Goal: Transaction & Acquisition: Purchase product/service

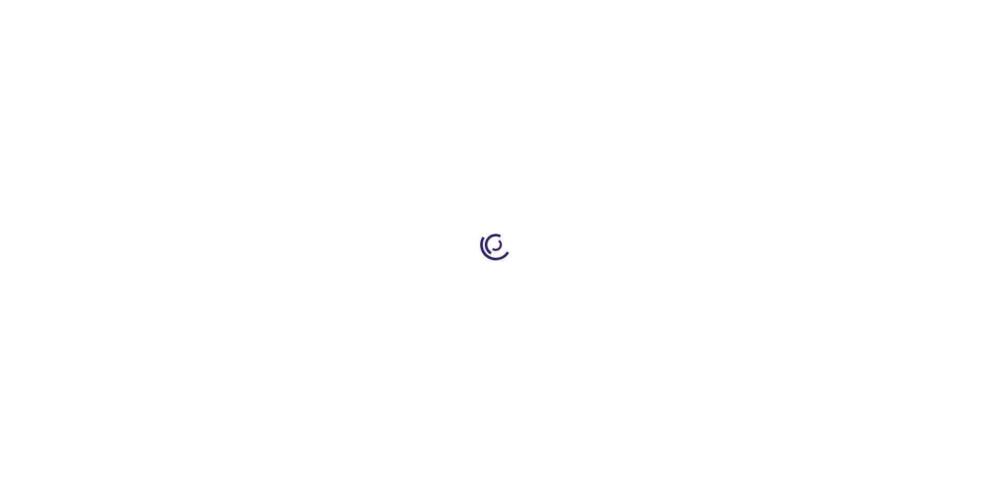
click at [655, 16] on link "Log In" at bounding box center [654, 15] width 20 height 8
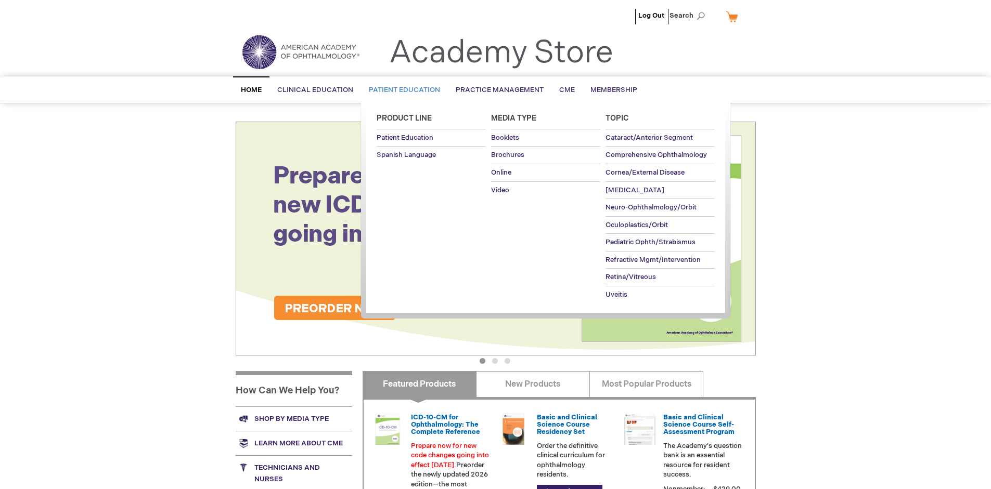
click at [402, 90] on span "Patient Education" at bounding box center [404, 90] width 71 height 8
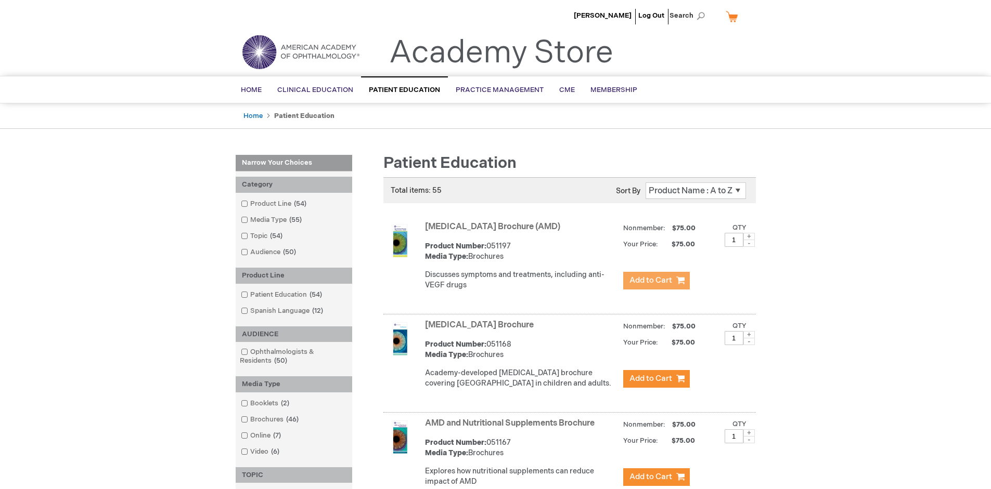
click at [656, 281] on span "Add to Cart" at bounding box center [650, 281] width 43 height 10
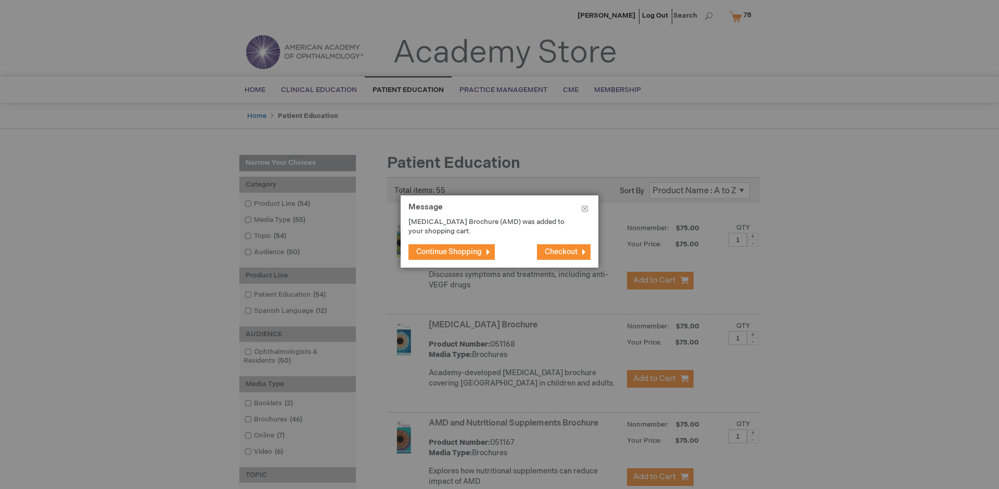
click at [449, 252] on span "Continue Shopping" at bounding box center [449, 252] width 66 height 9
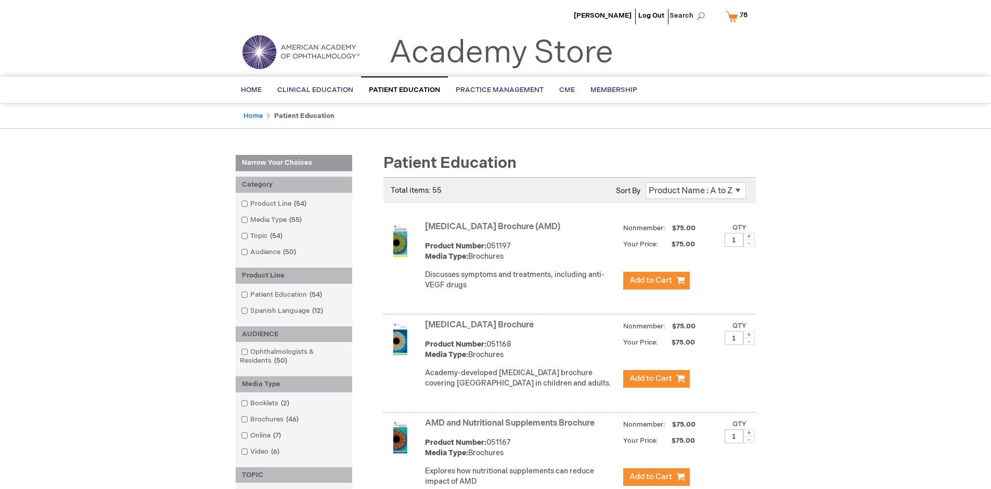
click at [512, 429] on link "AMD and Nutritional Supplements Brochure" at bounding box center [510, 424] width 170 height 10
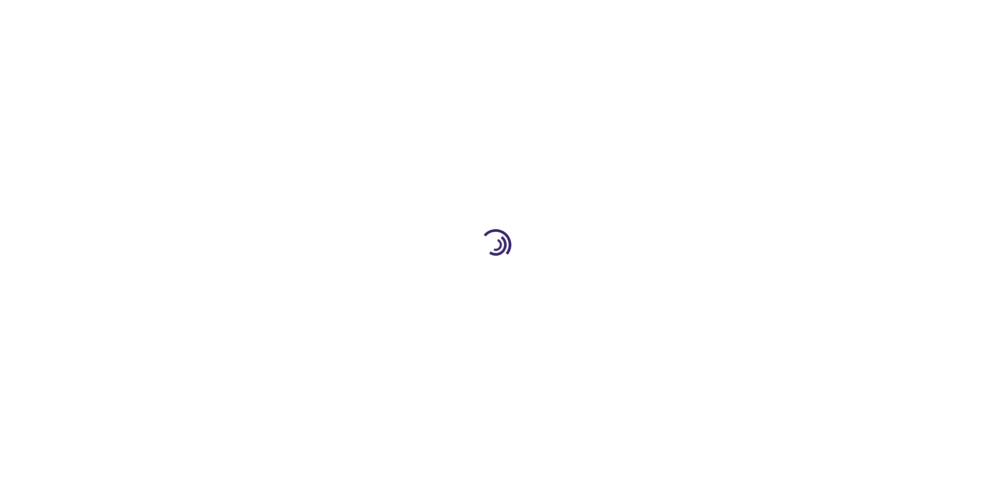
type input "1"
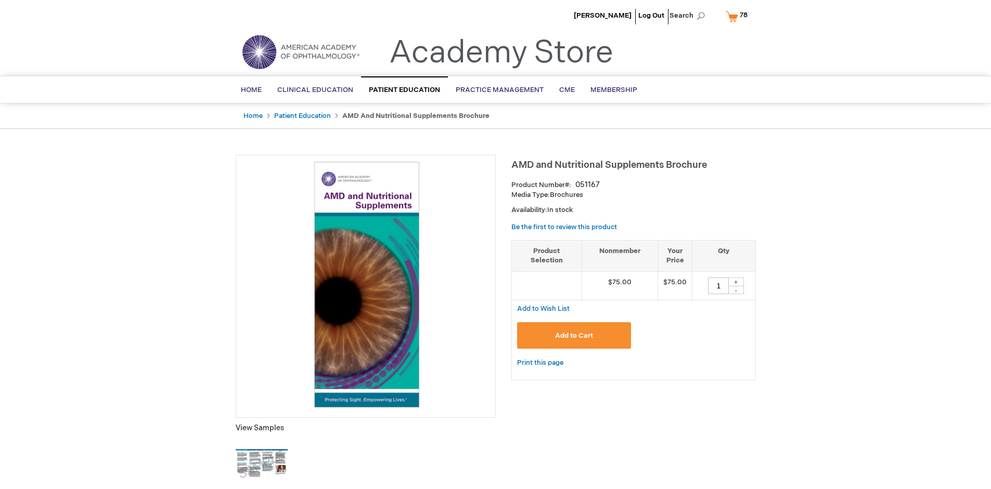
click at [574, 335] on span "Add to Cart" at bounding box center [574, 336] width 38 height 8
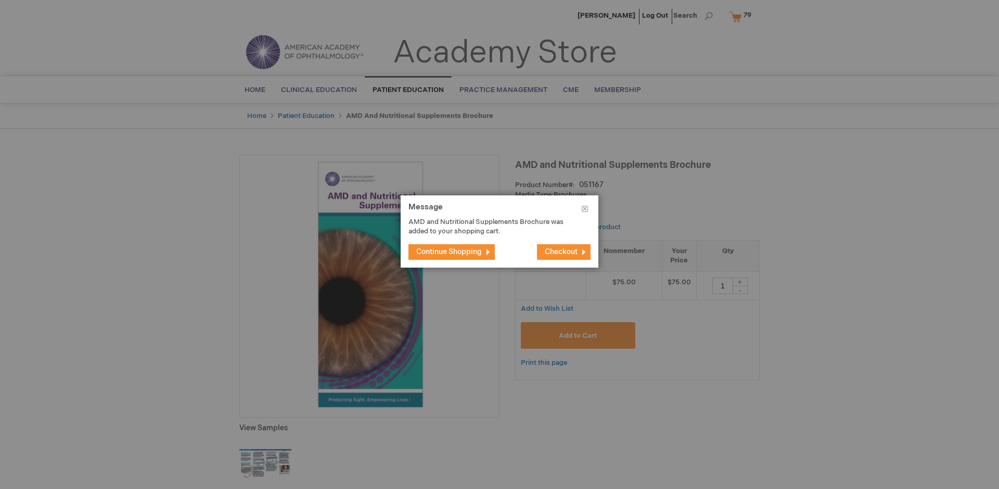
click at [449, 252] on span "Continue Shopping" at bounding box center [449, 252] width 66 height 9
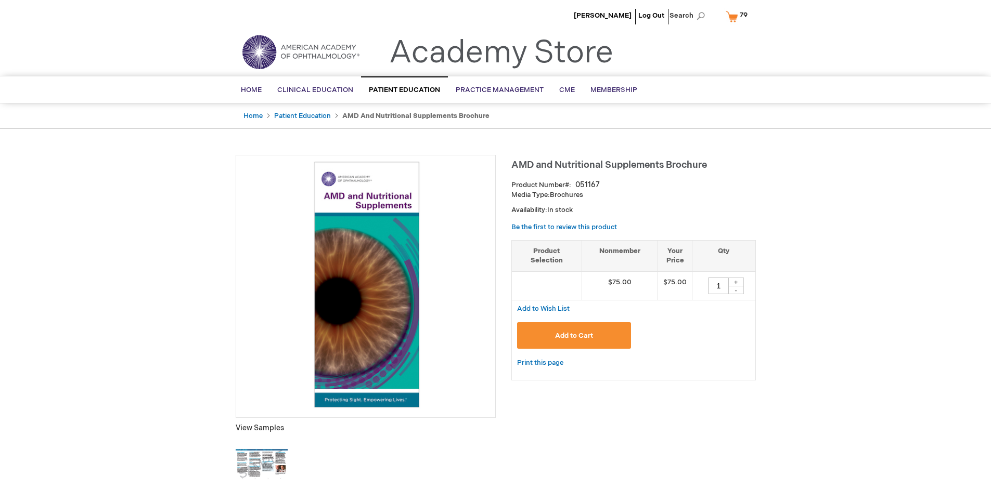
click at [739, 16] on span "79 79 items" at bounding box center [743, 15] width 11 height 12
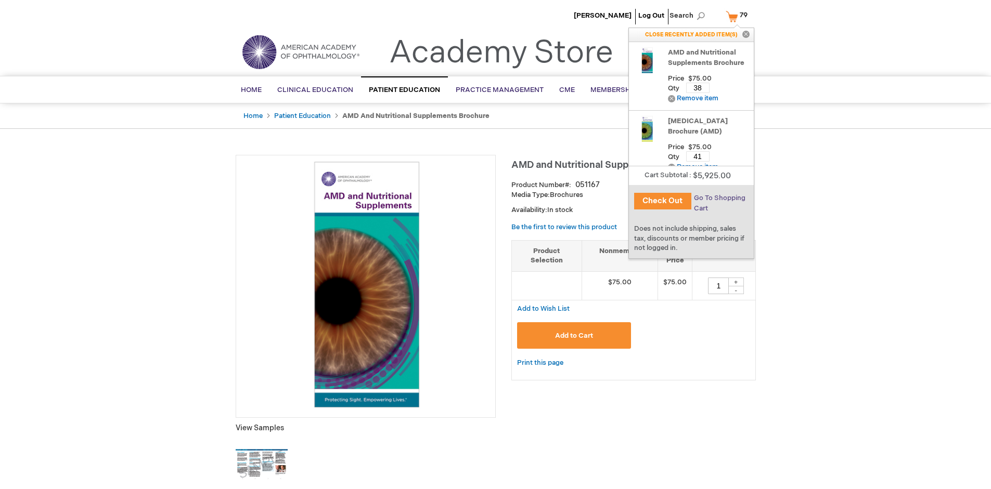
click at [719, 198] on span "Go To Shopping Cart" at bounding box center [719, 203] width 51 height 19
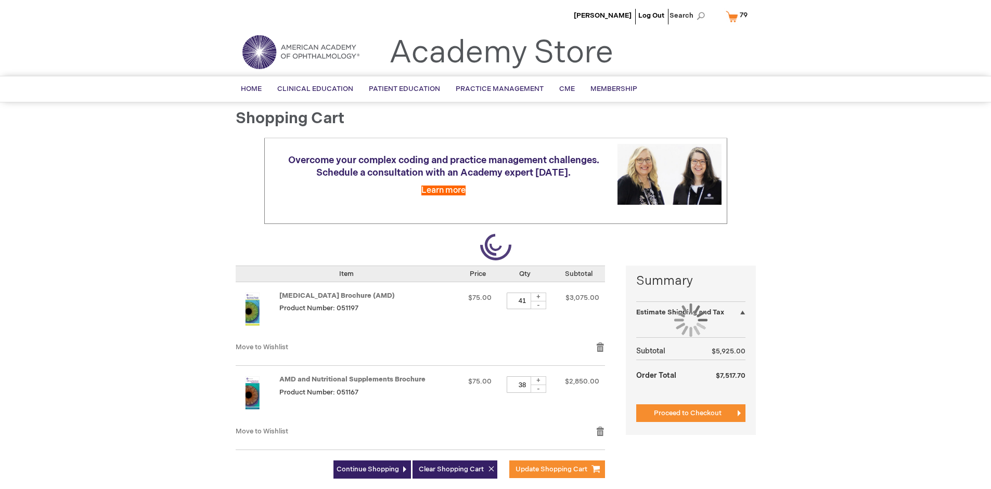
select select "US"
select select "41"
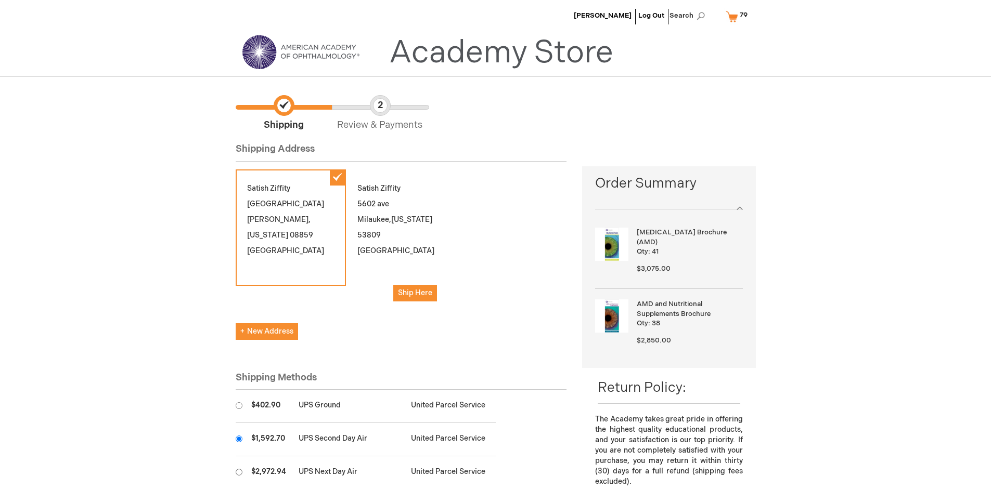
click at [239, 439] on input "radio" at bounding box center [239, 439] width 7 height 7
